Goal: Obtain resource: Download file/media

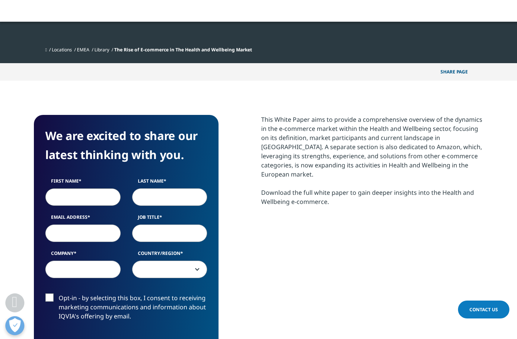
scroll to position [295, 449]
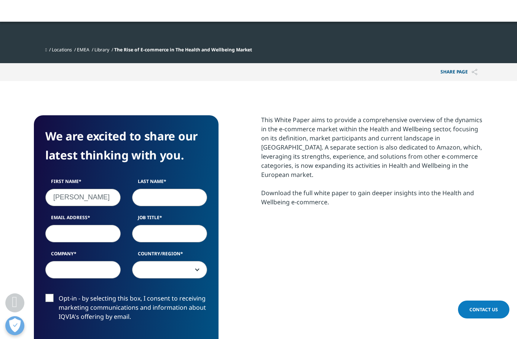
type input "[PERSON_NAME]"
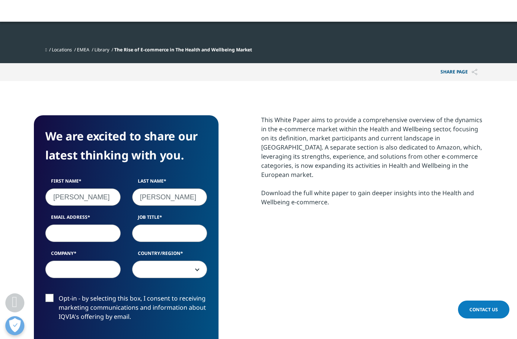
type input "[PERSON_NAME]"
type input "[PERSON_NAME][EMAIL_ADDRESS][DOMAIN_NAME]"
type input "MD"
type input "Isartal Ventures"
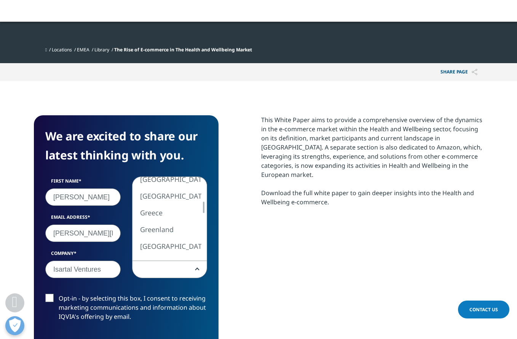
select select "[GEOGRAPHIC_DATA]"
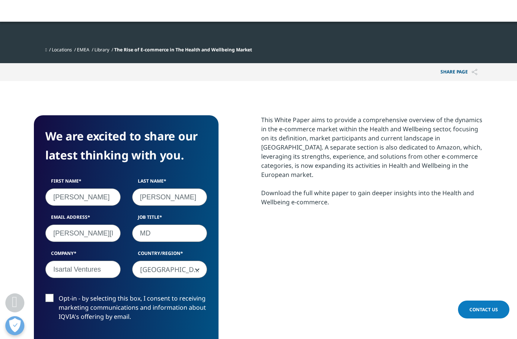
click at [100, 301] on label "Opt-in - by selecting this box, I consent to receiving marketing communications…" at bounding box center [126, 310] width 162 height 32
click at [59, 294] on input "Opt-in - by selecting this box, I consent to receiving marketing communications…" at bounding box center [59, 294] width 0 height 0
click at [113, 302] on label "Opt-in - by selecting this box, I consent to receiving marketing communications…" at bounding box center [126, 310] width 162 height 32
click at [59, 294] on input "Opt-in - by selecting this box, I consent to receiving marketing communications…" at bounding box center [59, 294] width 0 height 0
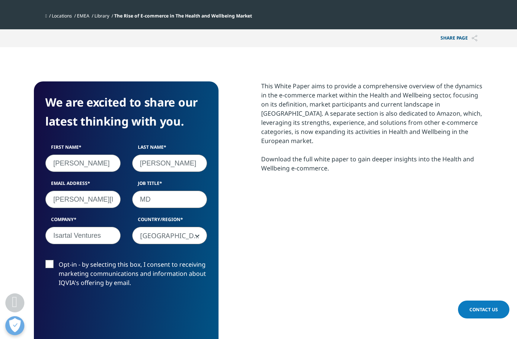
scroll to position [285, 0]
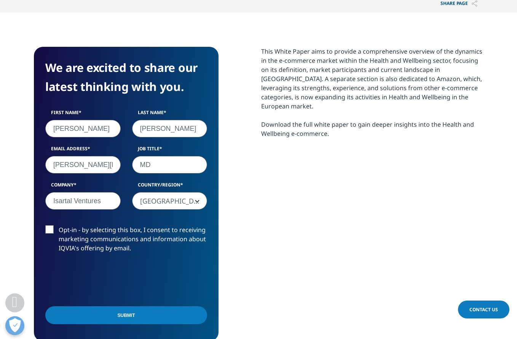
click at [132, 316] on input "Submit" at bounding box center [126, 315] width 162 height 18
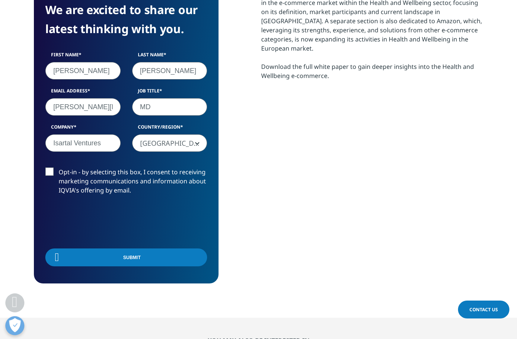
scroll to position [101, 449]
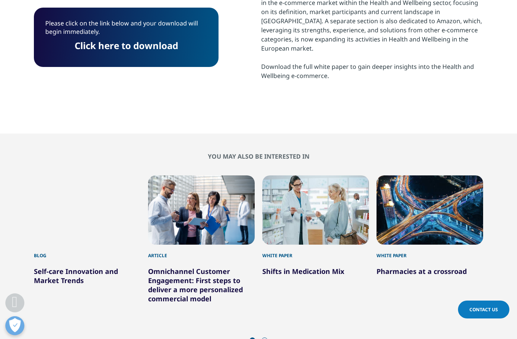
click at [155, 47] on link "Click here to download" at bounding box center [126, 45] width 103 height 13
